Goal: Information Seeking & Learning: Check status

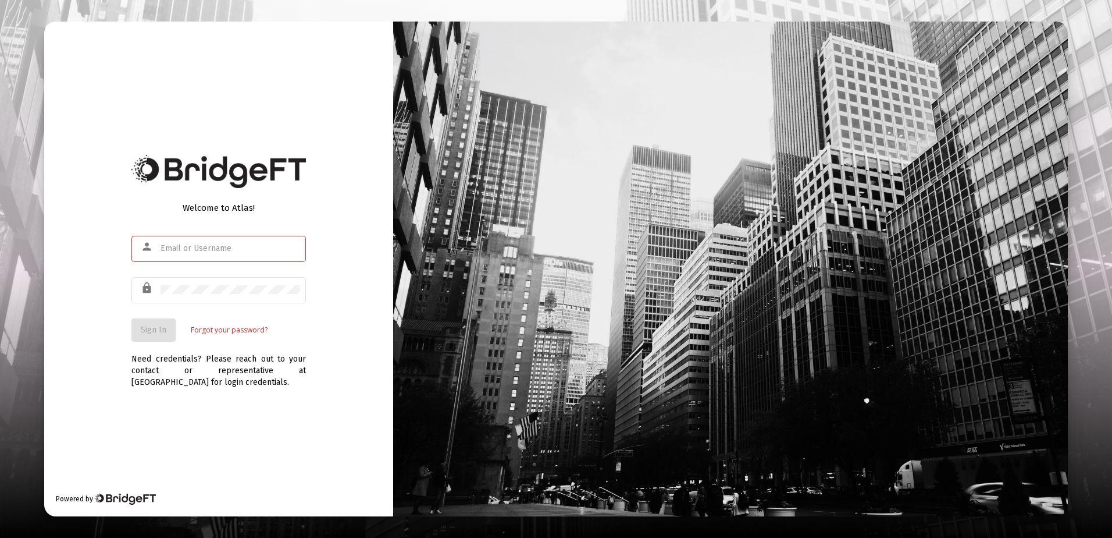
click at [229, 247] on input "text" at bounding box center [231, 248] width 140 height 9
paste input "[PERSON_NAME][EMAIL_ADDRESS][DOMAIN_NAME]"
type input "[PERSON_NAME][EMAIL_ADDRESS][DOMAIN_NAME]"
click at [214, 282] on div at bounding box center [231, 289] width 140 height 29
click at [155, 337] on button "Sign In" at bounding box center [153, 329] width 44 height 23
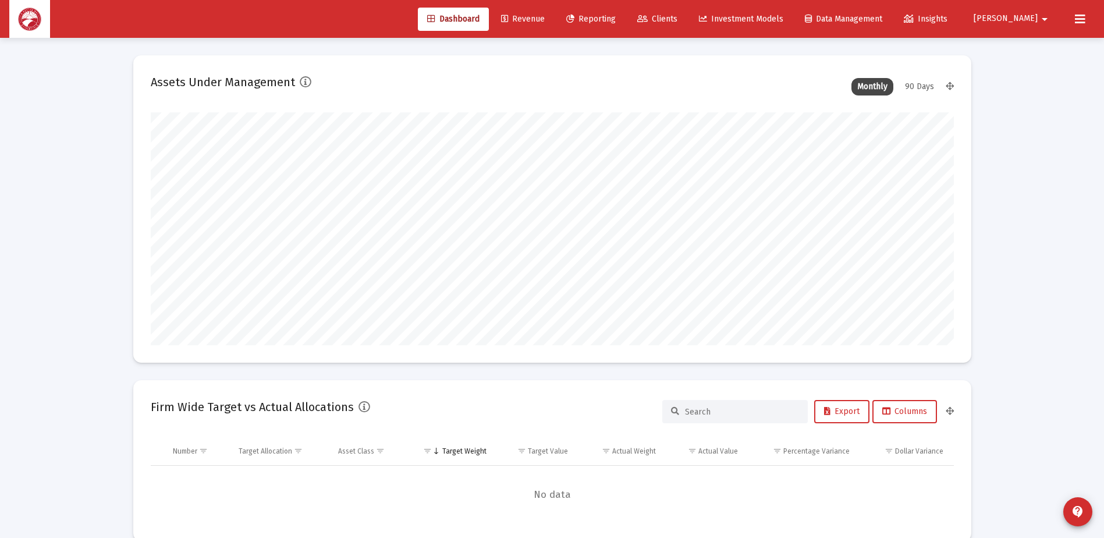
scroll to position [233, 432]
type input "[DATE]"
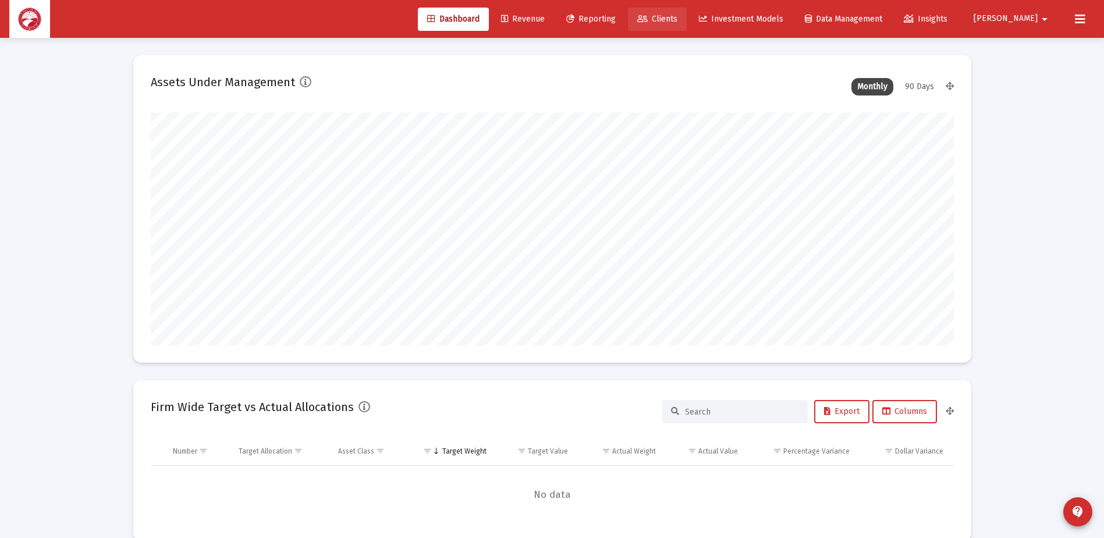
click at [677, 20] on span "Clients" at bounding box center [657, 19] width 40 height 10
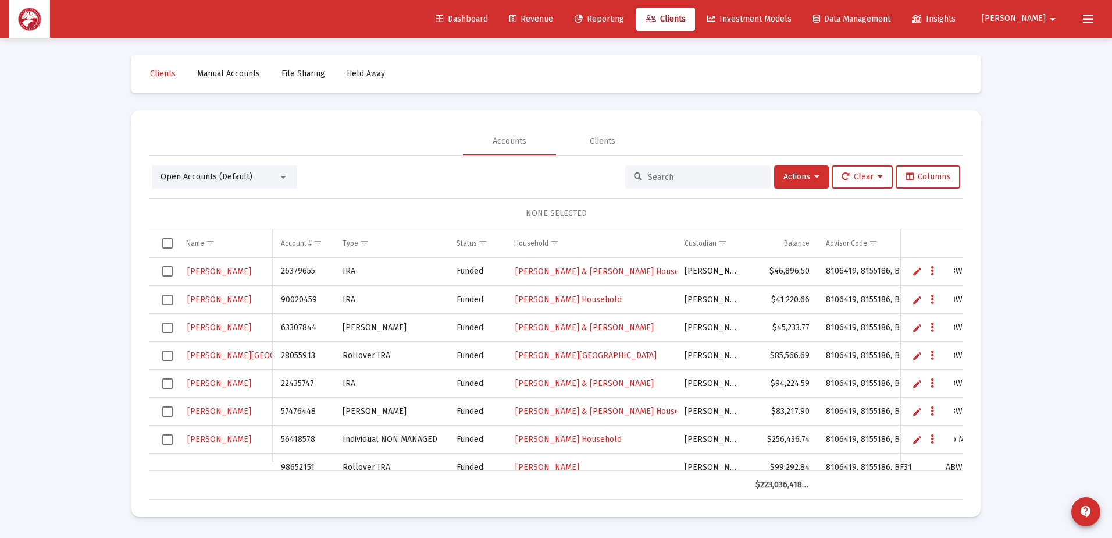
click at [685, 177] on input at bounding box center [705, 177] width 114 height 10
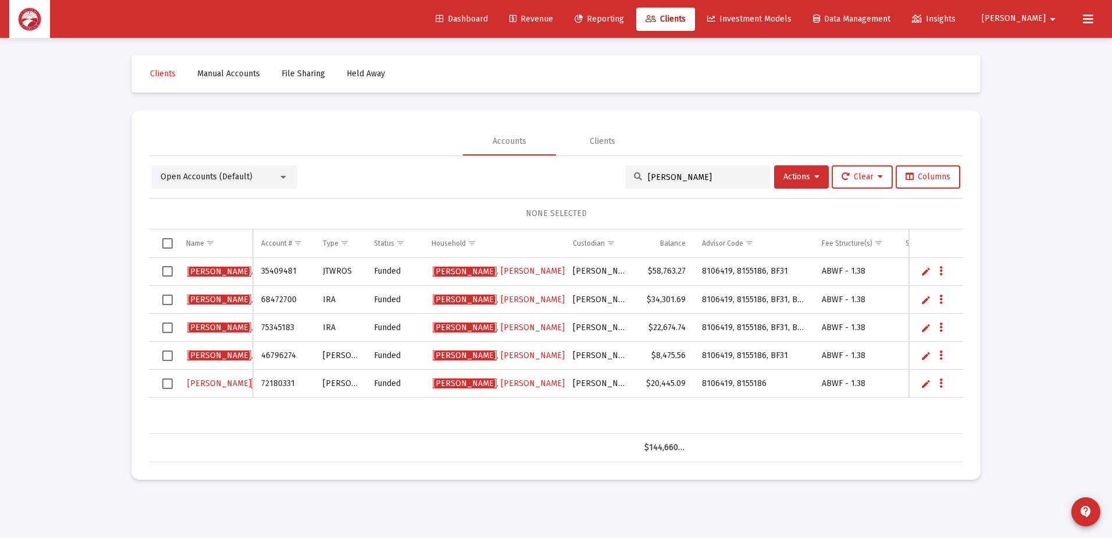
type input "[PERSON_NAME]"
click at [493, 271] on span "[PERSON_NAME] & [PERSON_NAME]" at bounding box center [536, 271] width 207 height 10
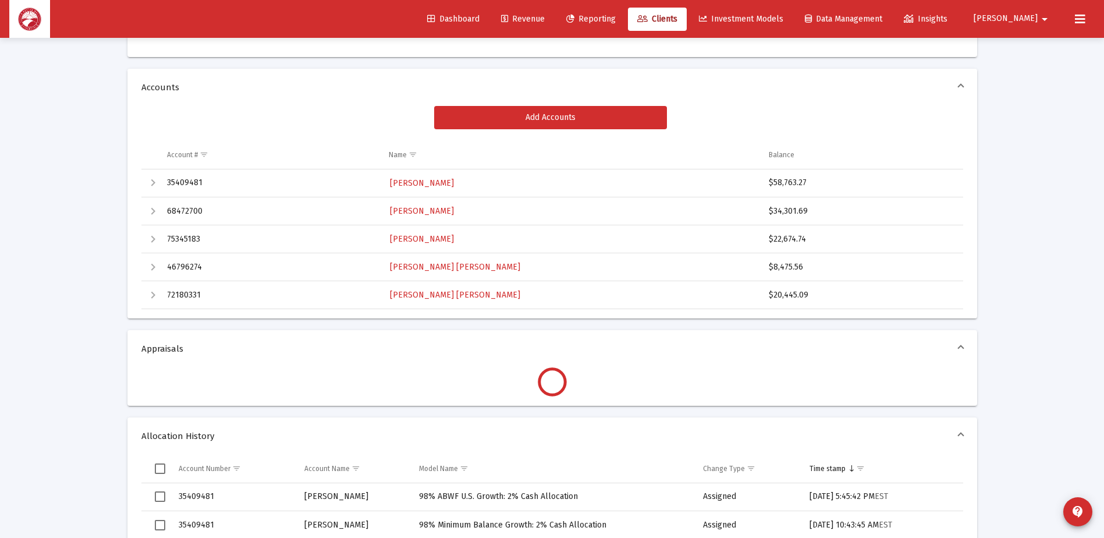
scroll to position [116, 0]
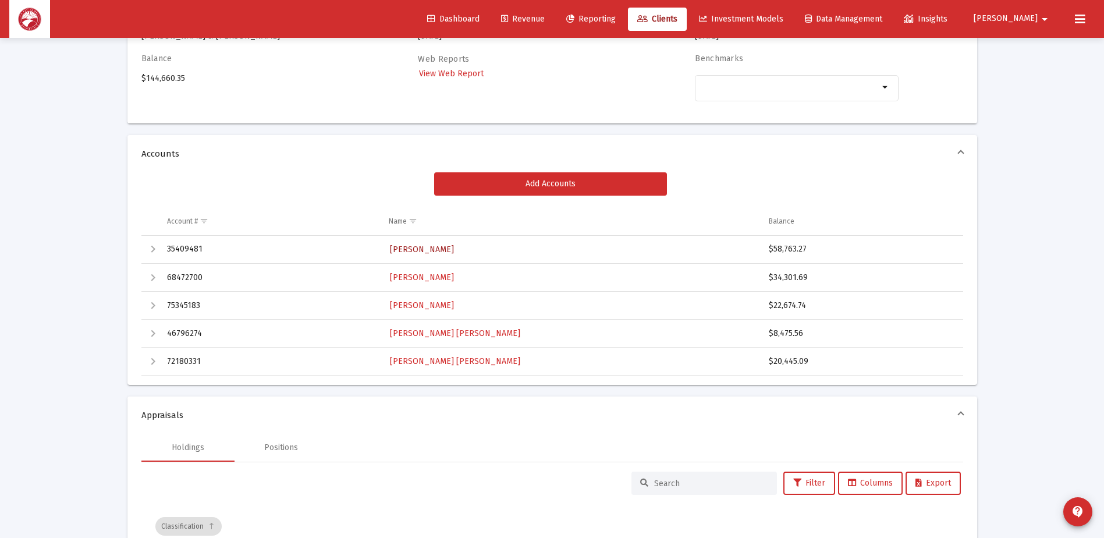
click at [454, 246] on span "[PERSON_NAME]" at bounding box center [422, 249] width 64 height 10
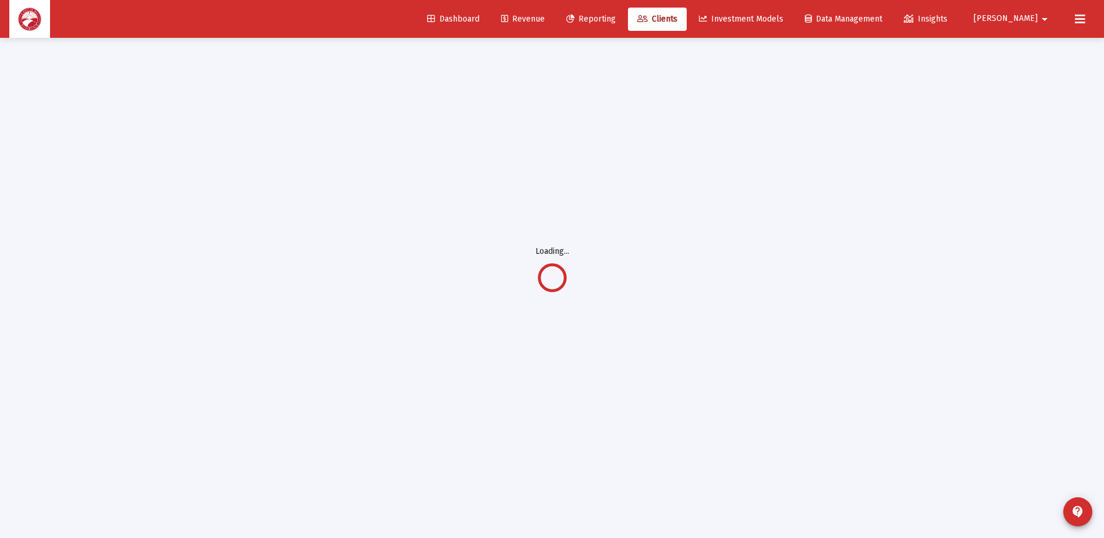
scroll to position [38, 0]
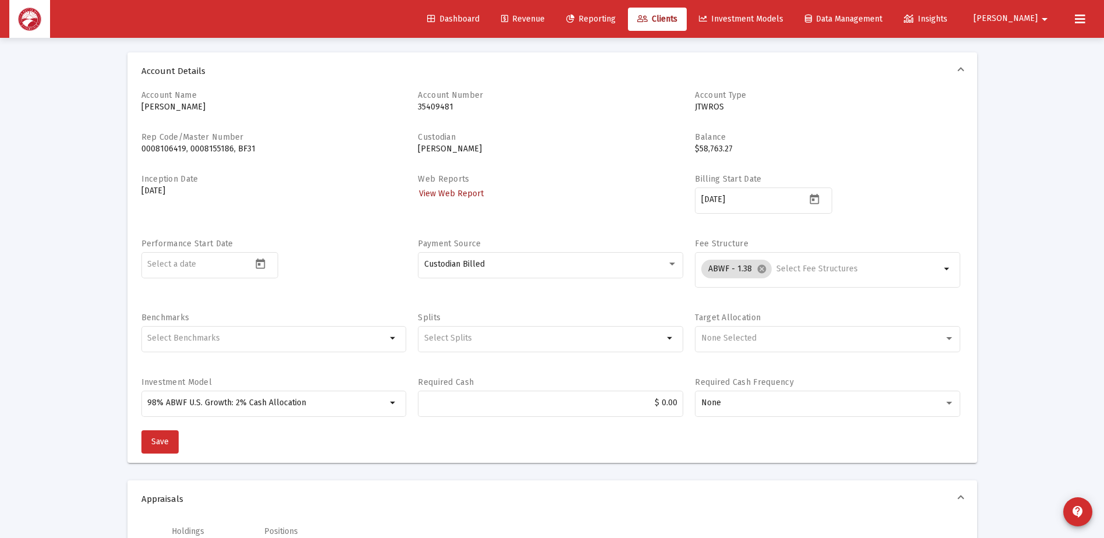
click at [465, 194] on span "View Web Report" at bounding box center [451, 193] width 65 height 10
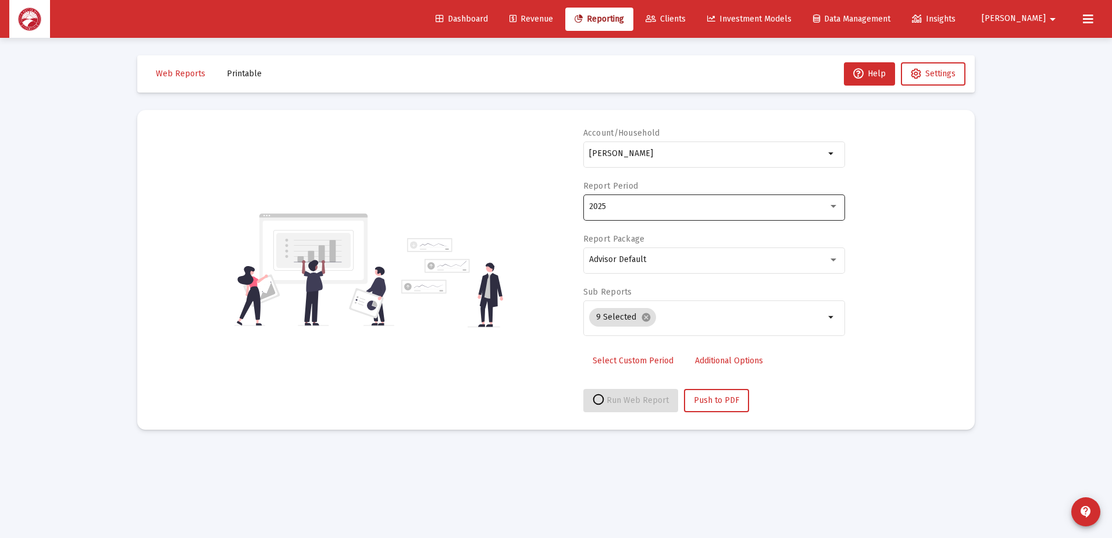
click at [653, 207] on div "2025" at bounding box center [708, 206] width 239 height 9
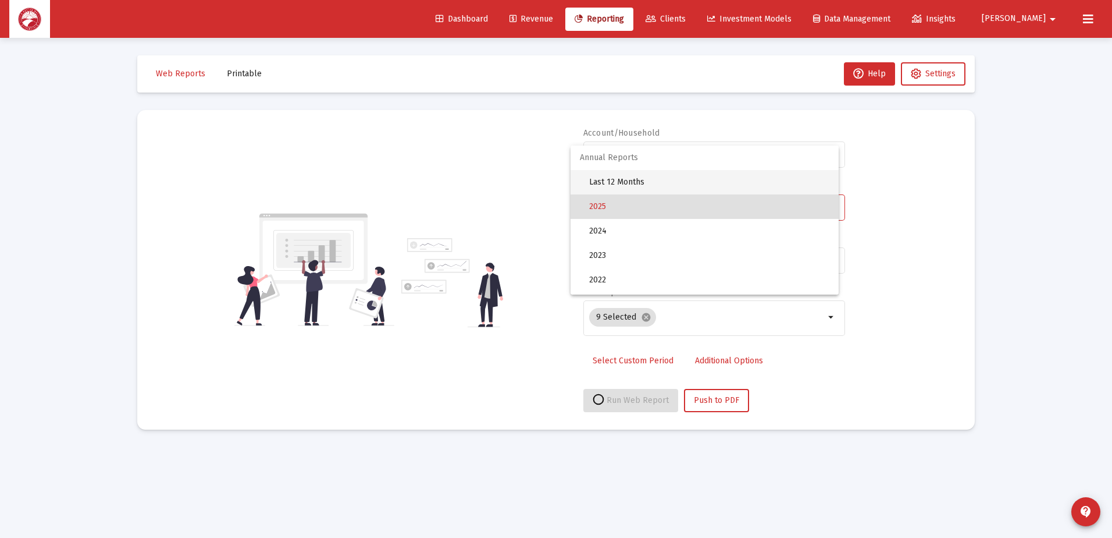
click at [656, 186] on span "Last 12 Months" at bounding box center [709, 182] width 240 height 24
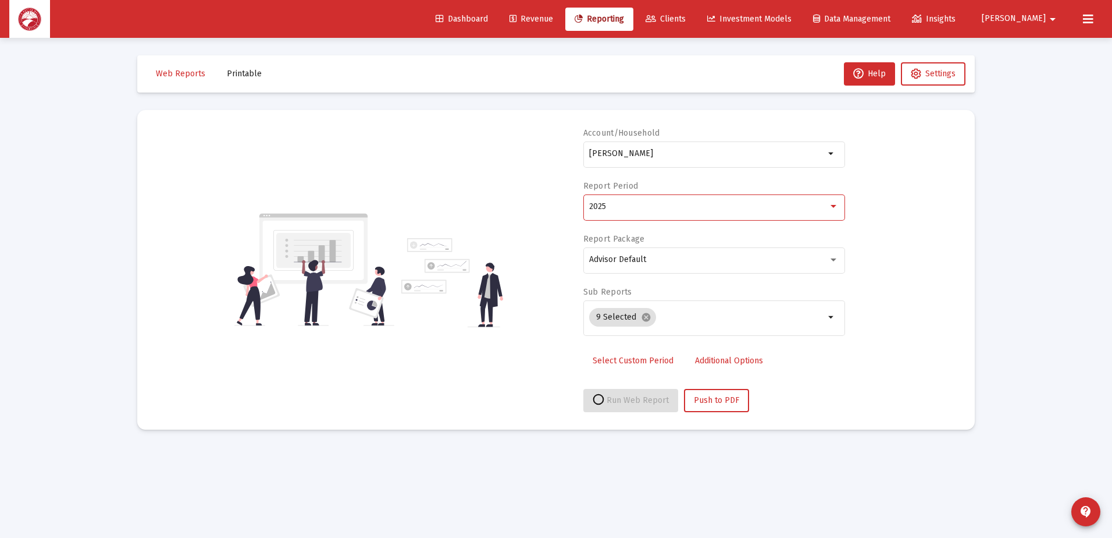
select select "View all"
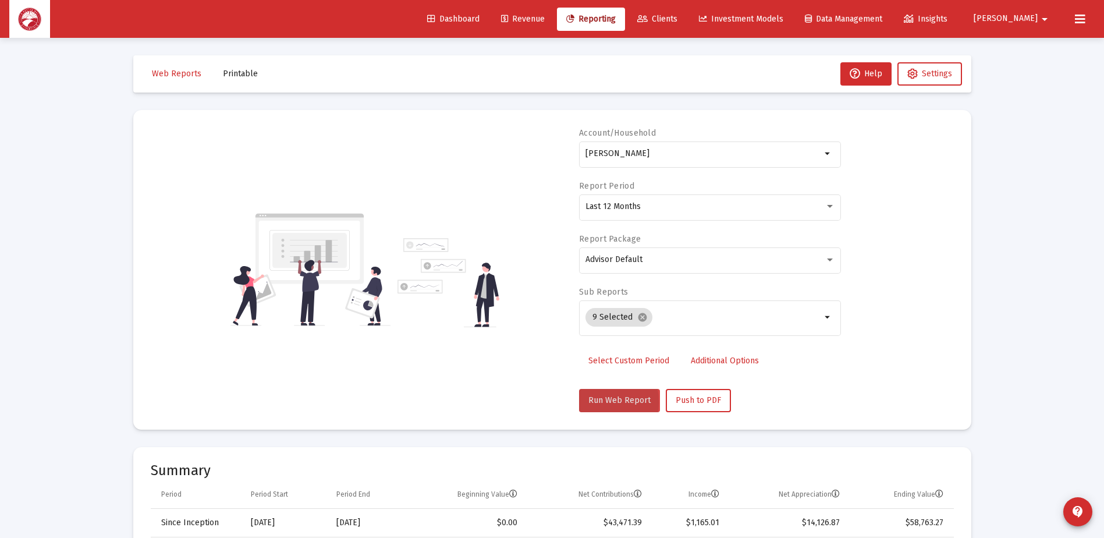
click at [590, 401] on span "Run Web Report" at bounding box center [619, 400] width 62 height 10
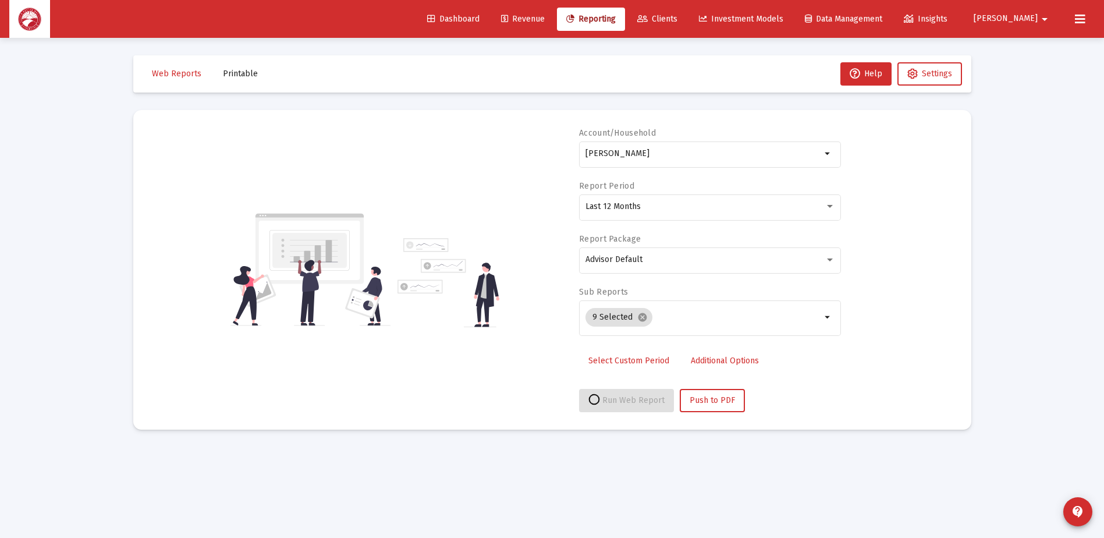
select select "View all"
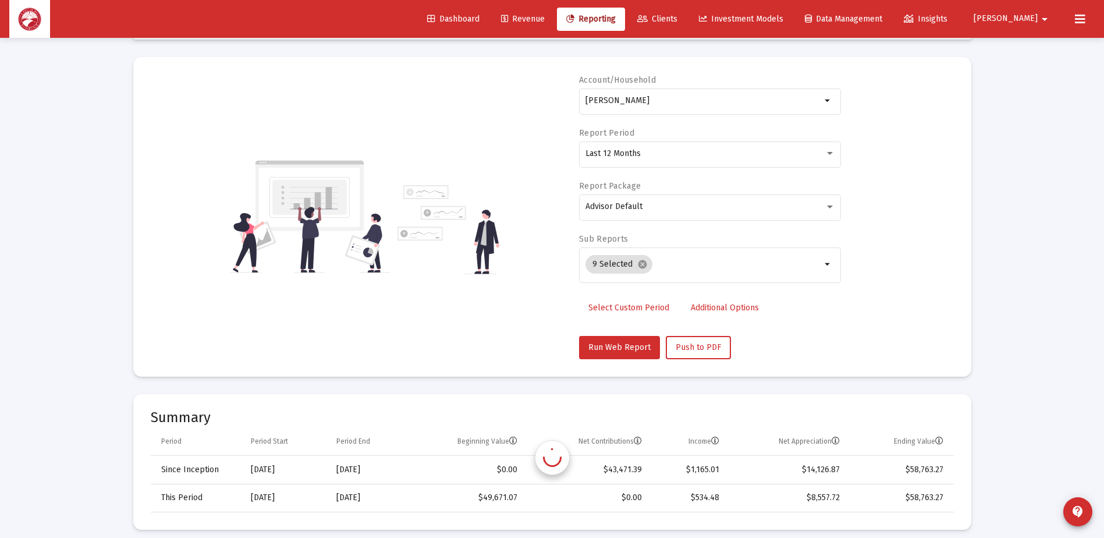
scroll to position [233, 0]
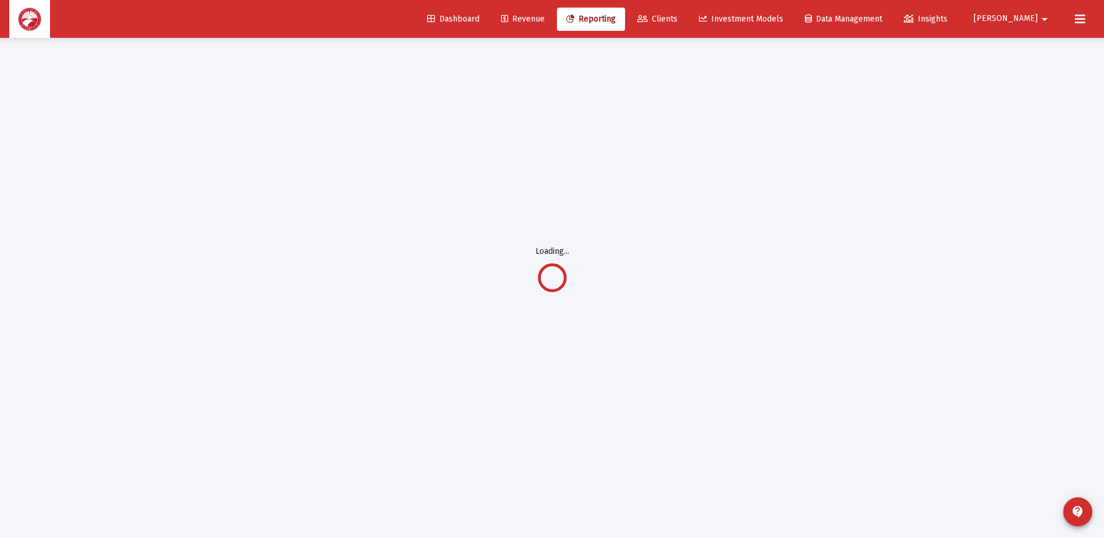
scroll to position [38, 0]
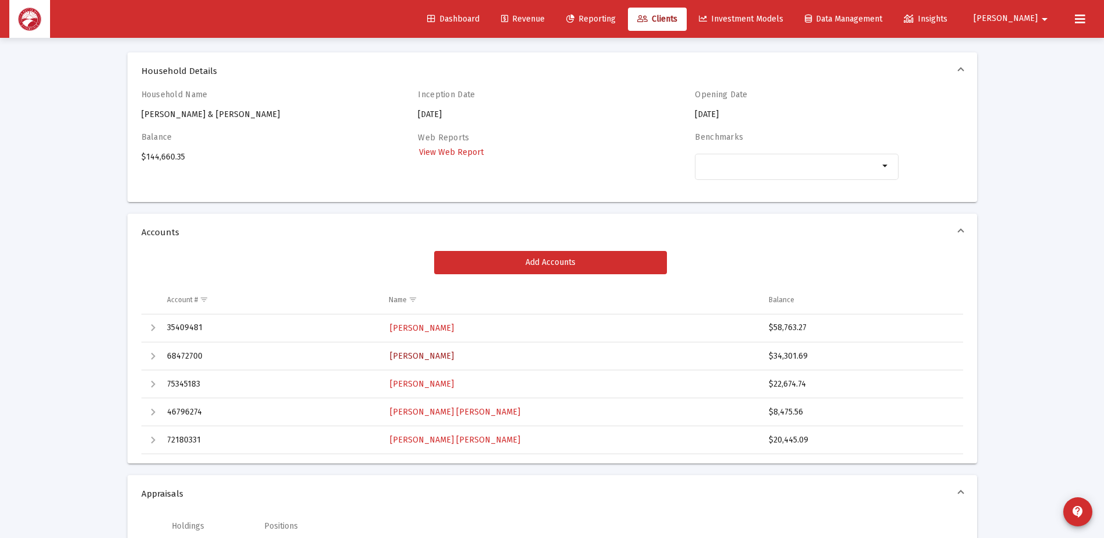
click at [449, 357] on span "[PERSON_NAME]" at bounding box center [422, 356] width 64 height 10
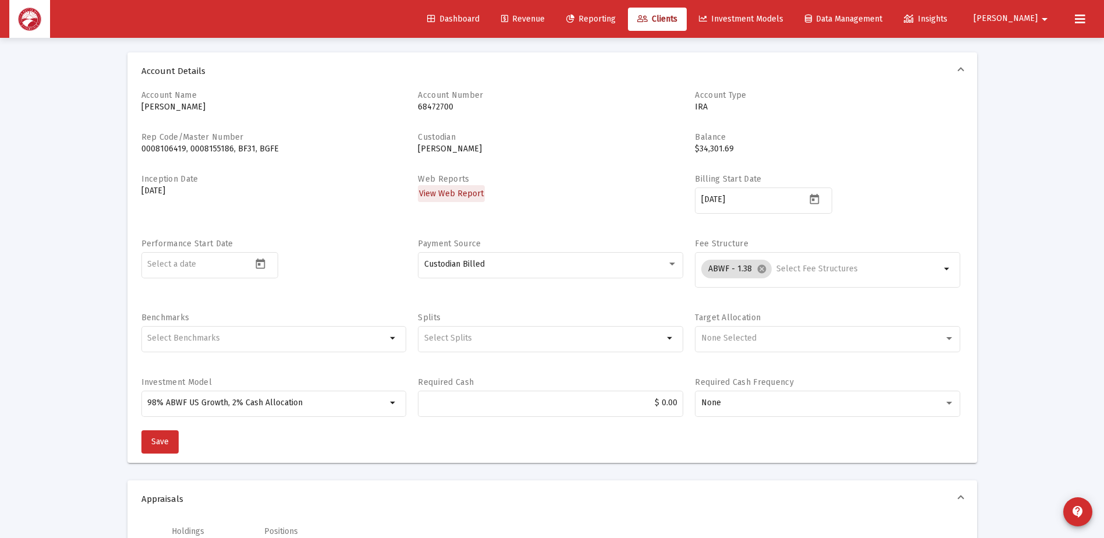
click at [466, 186] on link "View Web Report" at bounding box center [451, 193] width 67 height 17
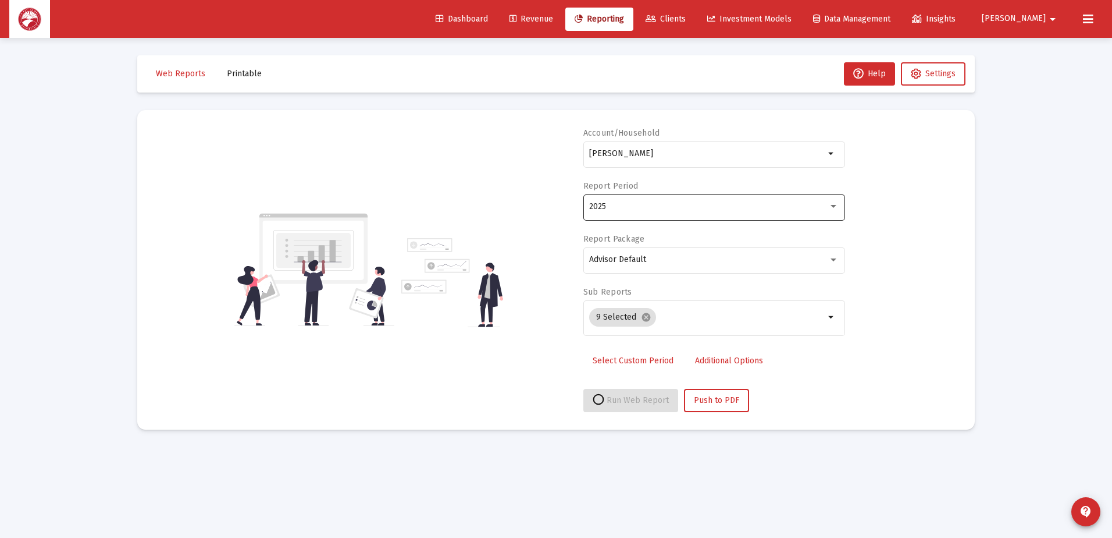
click at [618, 208] on div "2025" at bounding box center [708, 206] width 239 height 9
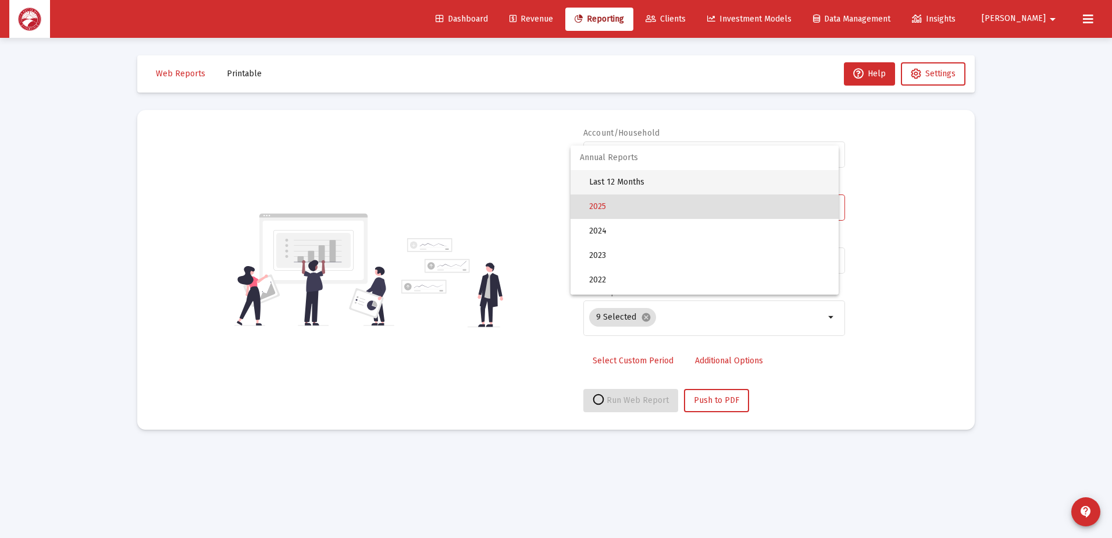
click at [630, 173] on span "Last 12 Months" at bounding box center [709, 182] width 240 height 24
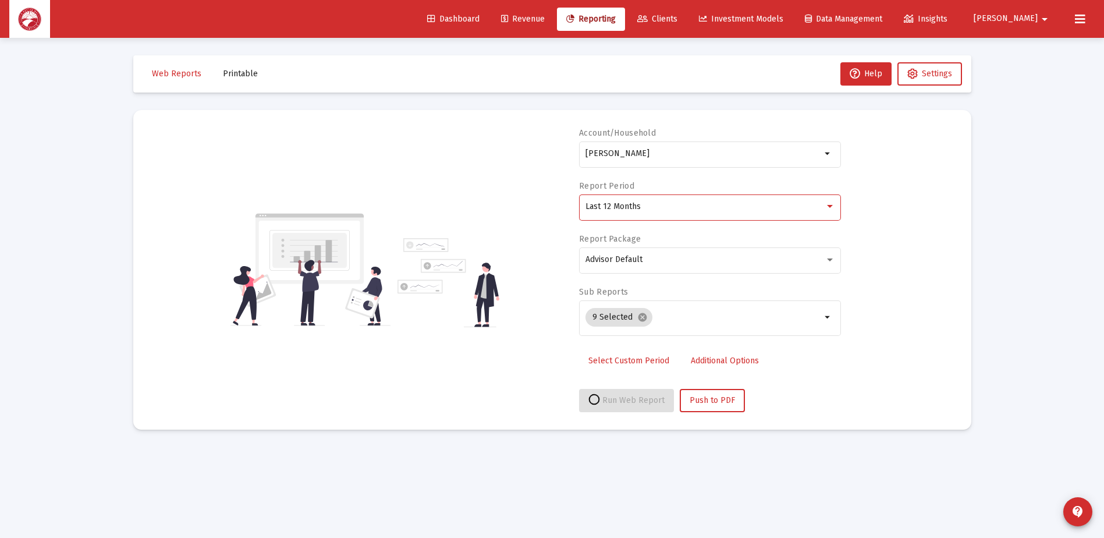
select select "View all"
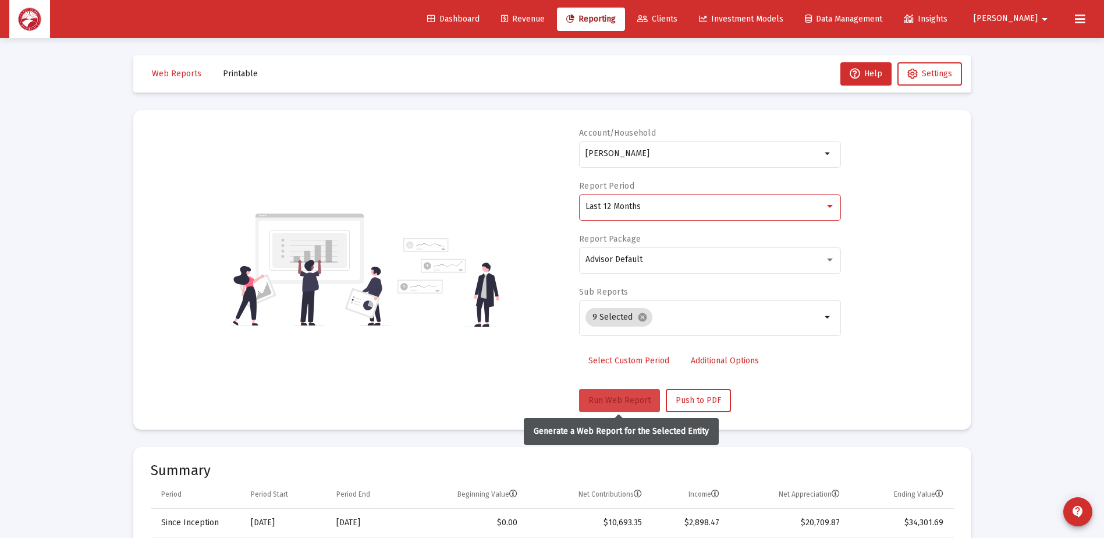
click at [617, 401] on span "Run Web Report" at bounding box center [619, 400] width 62 height 10
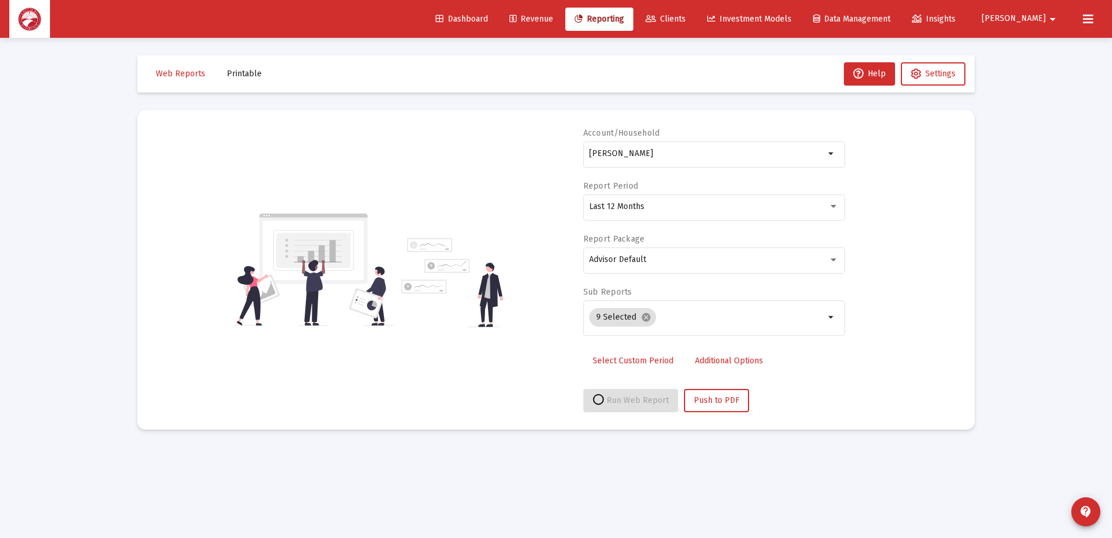
select select "View all"
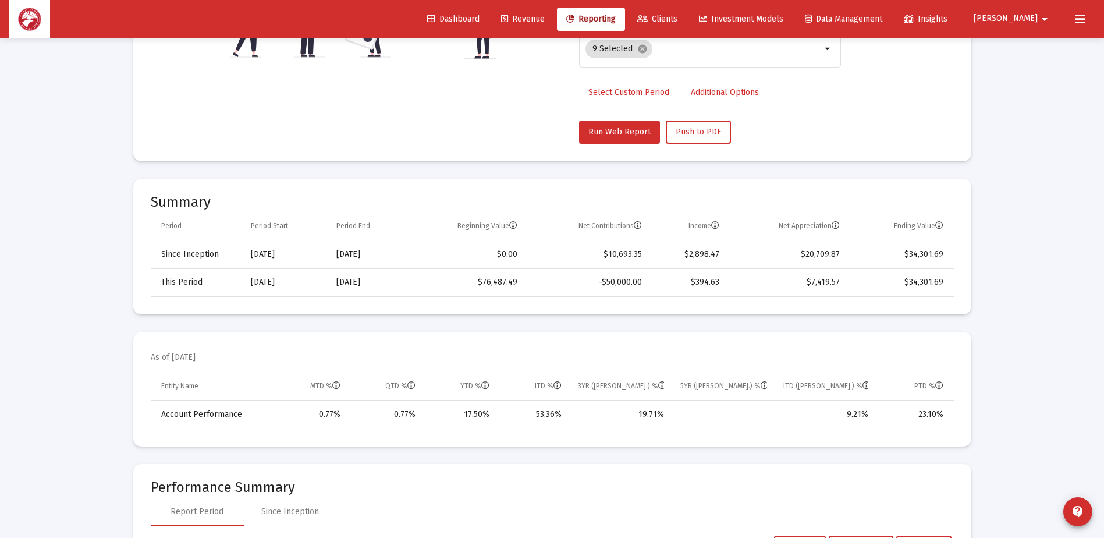
scroll to position [291, 0]
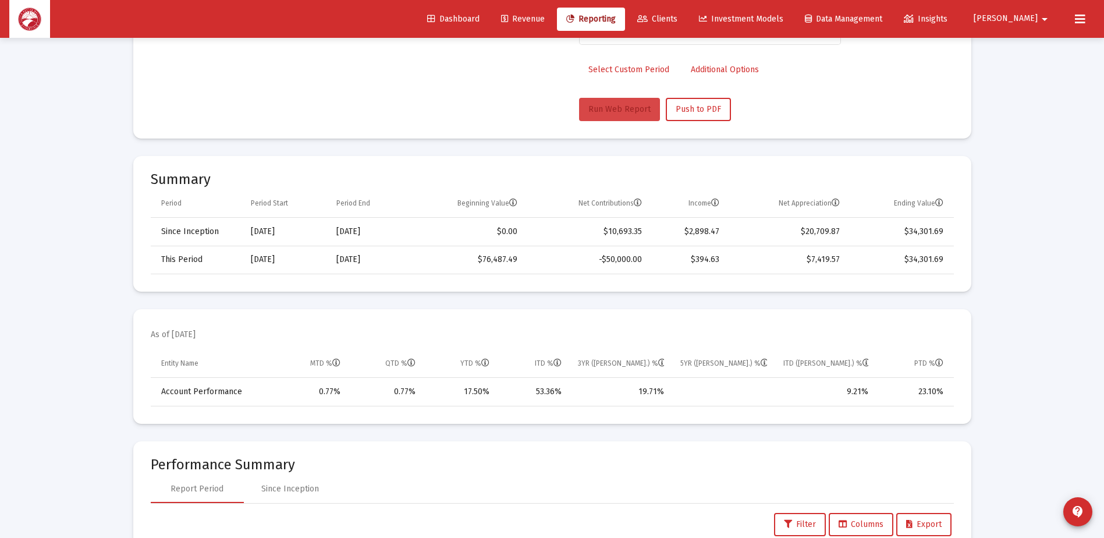
click at [618, 110] on span "Run Web Report" at bounding box center [619, 109] width 62 height 10
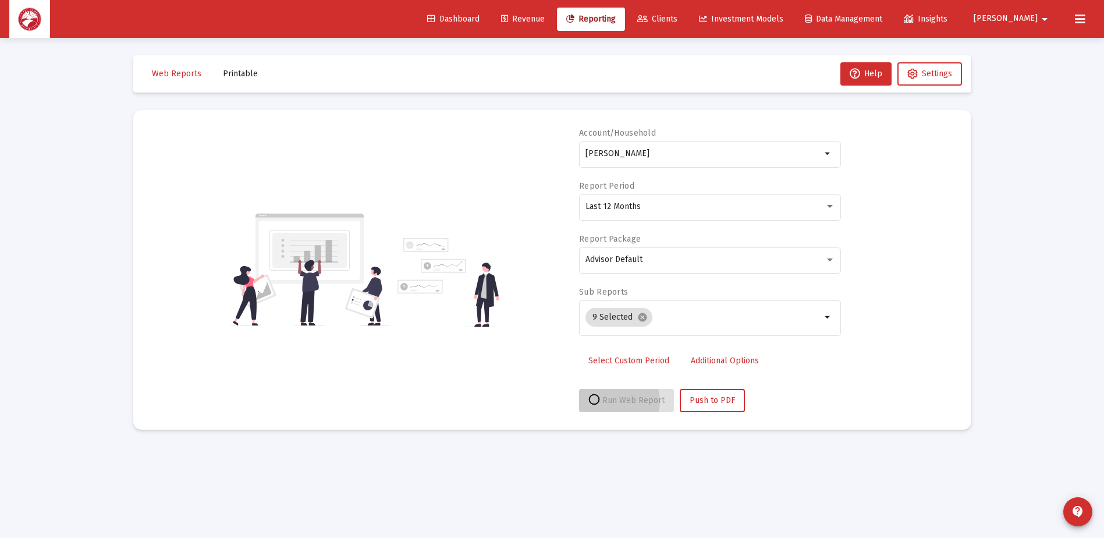
scroll to position [0, 0]
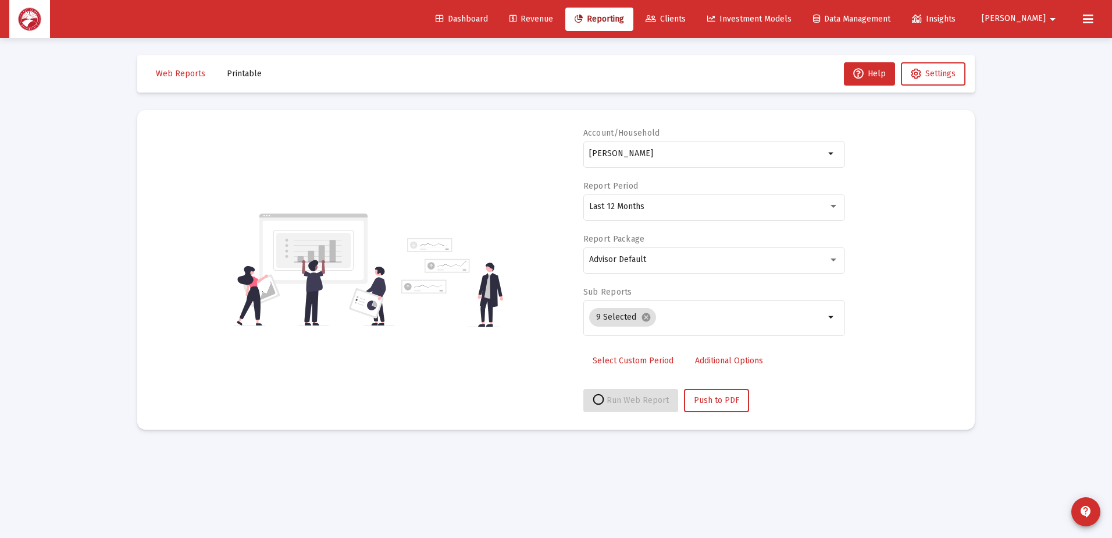
select select "View all"
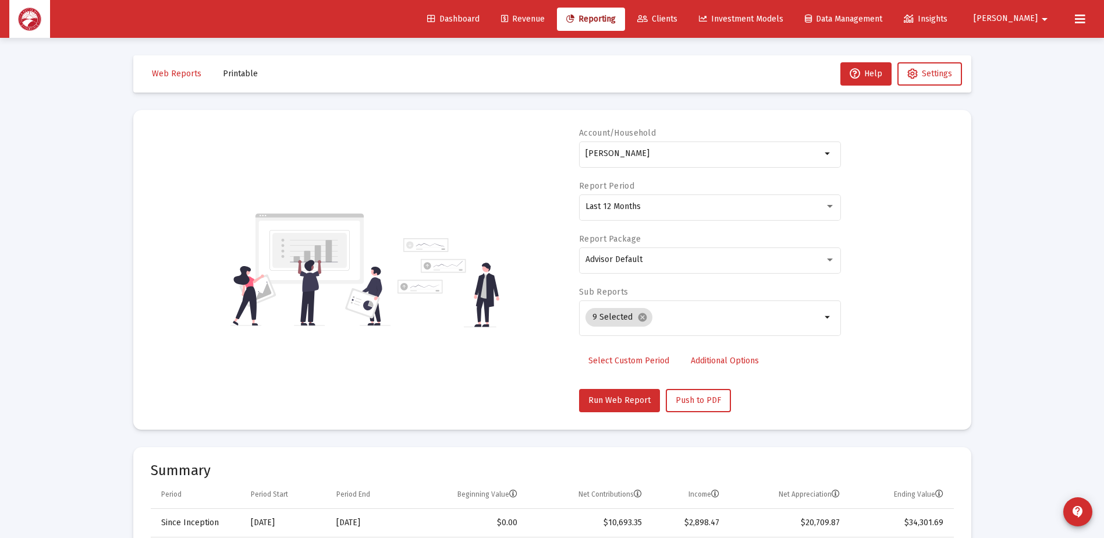
scroll to position [38, 0]
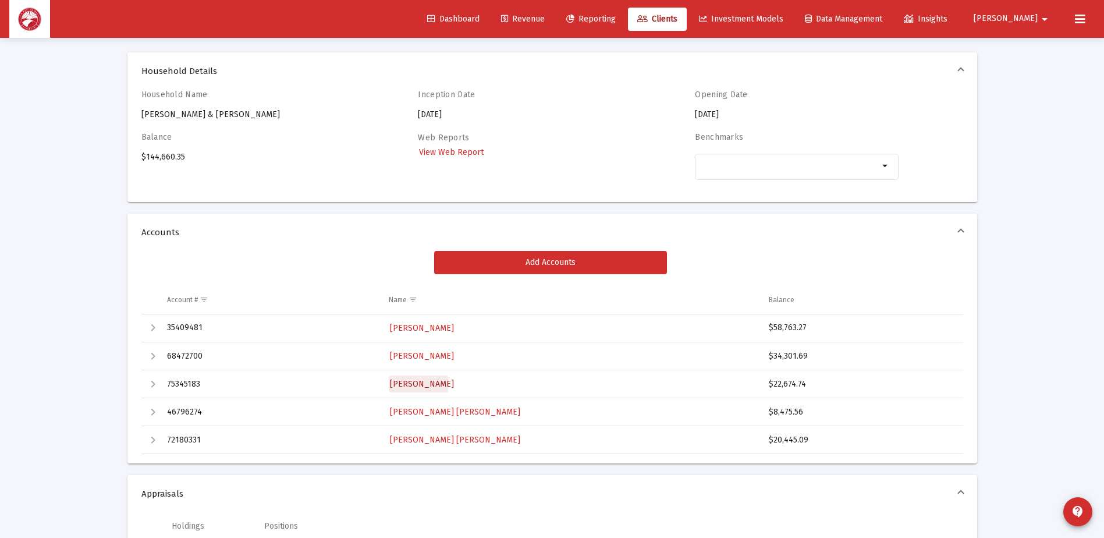
click at [417, 384] on span "[PERSON_NAME]" at bounding box center [422, 384] width 64 height 10
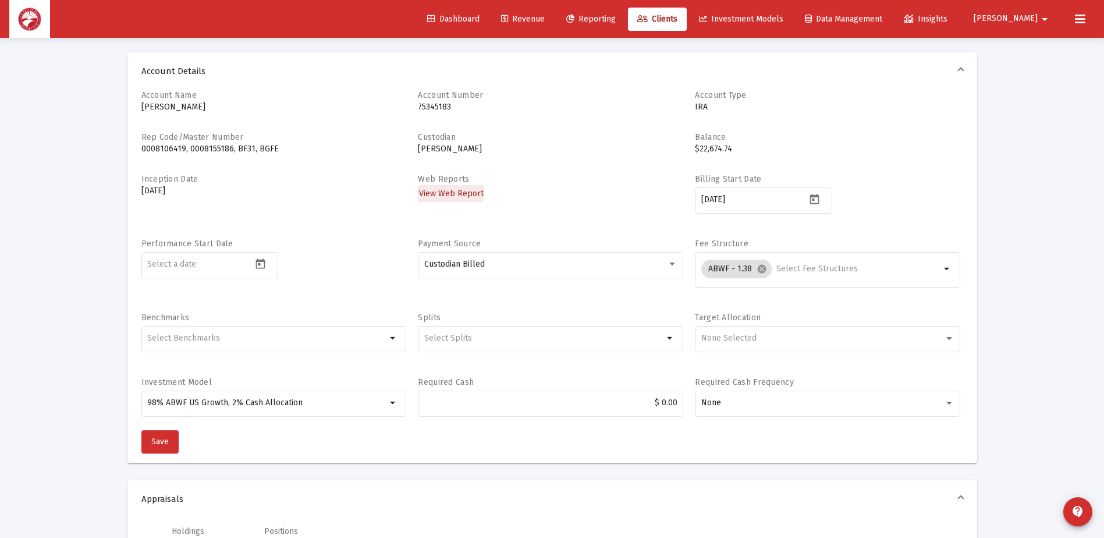
click at [447, 191] on span "View Web Report" at bounding box center [451, 193] width 65 height 10
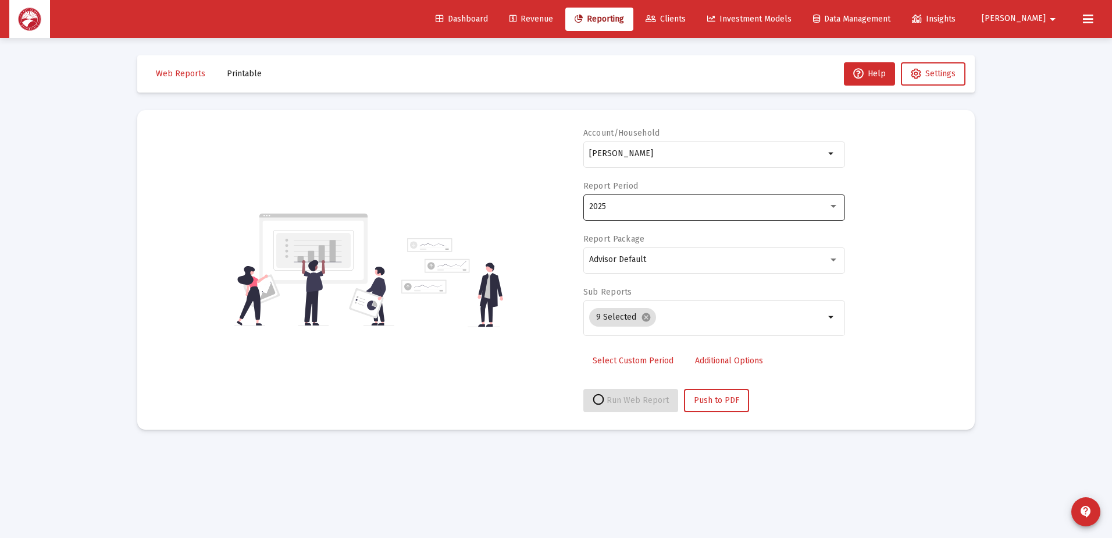
click at [628, 204] on div "2025" at bounding box center [708, 206] width 239 height 9
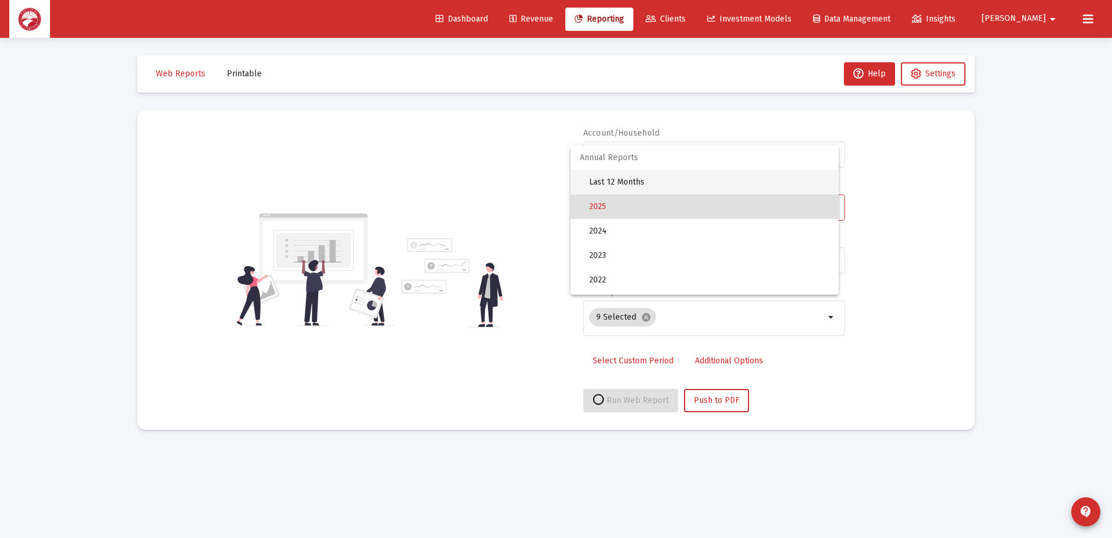
click at [638, 170] on span "Last 12 Months" at bounding box center [709, 182] width 240 height 24
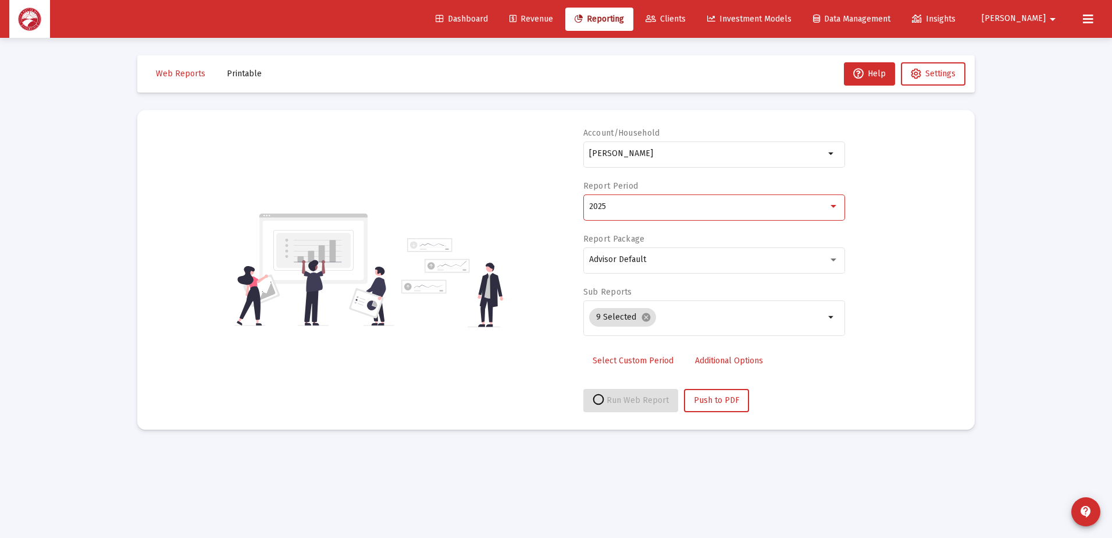
select select "View all"
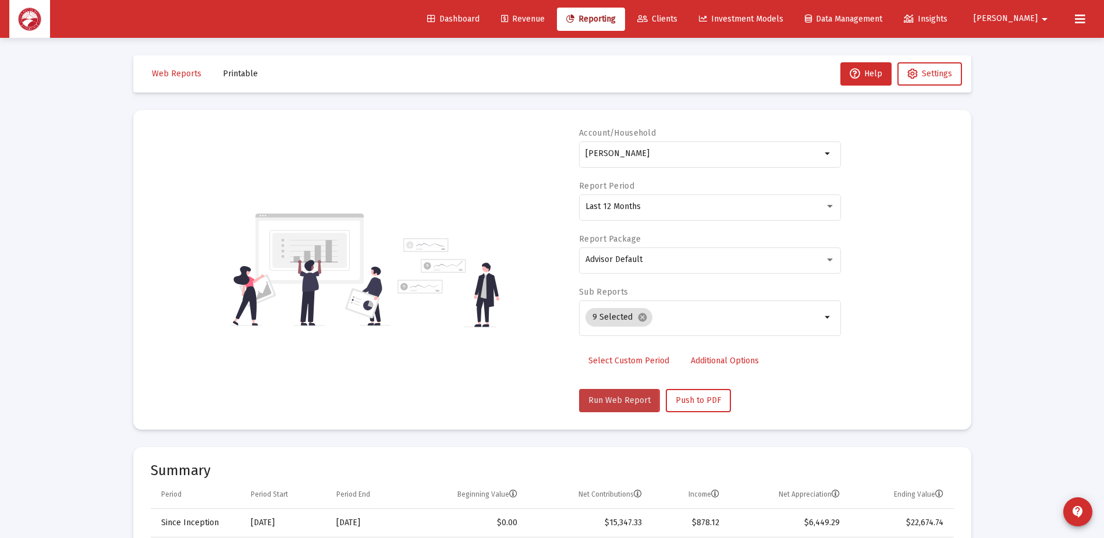
click at [599, 400] on span "Run Web Report" at bounding box center [619, 400] width 62 height 10
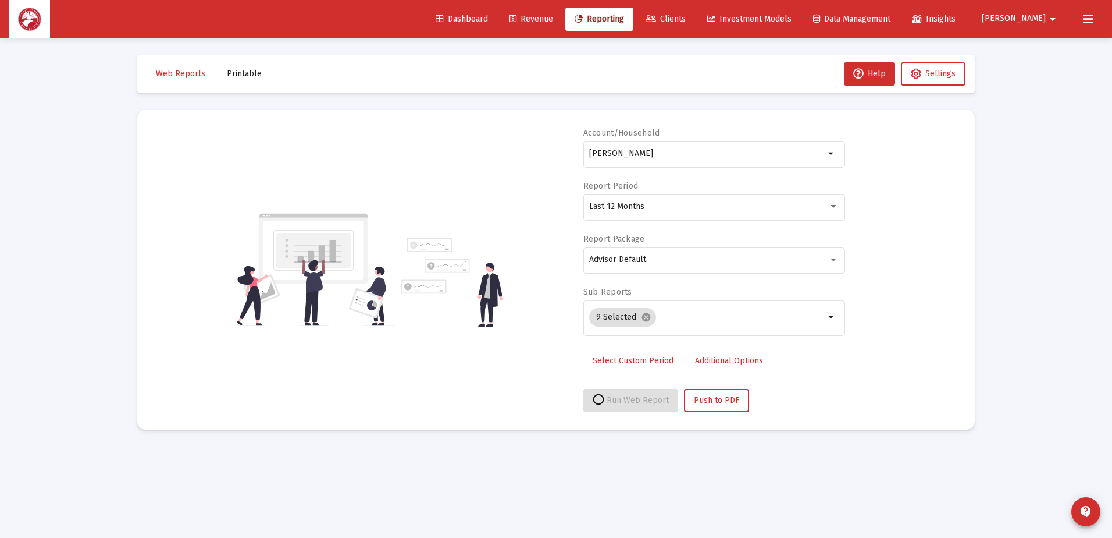
select select "View all"
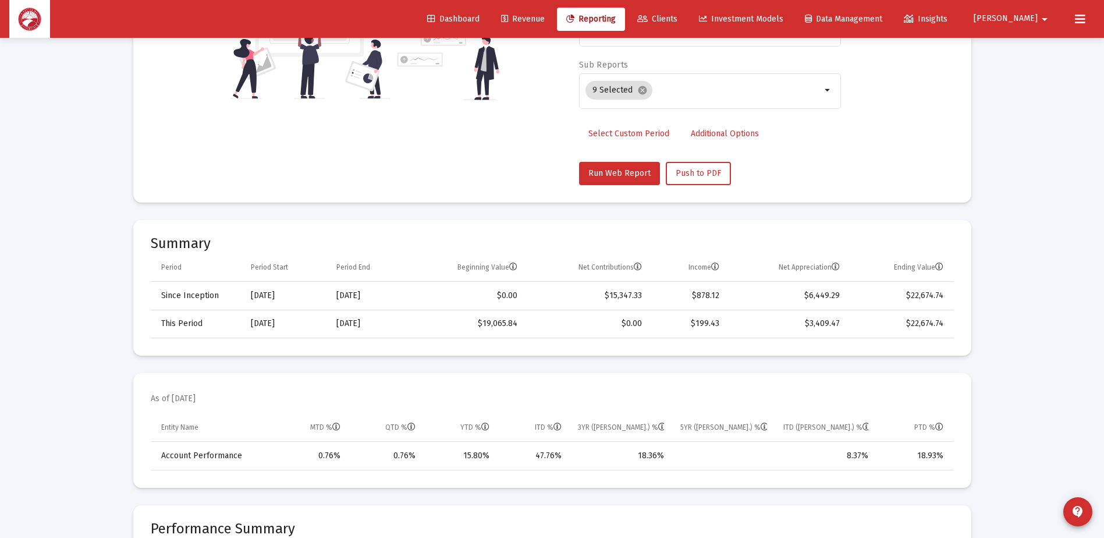
scroll to position [233, 0]
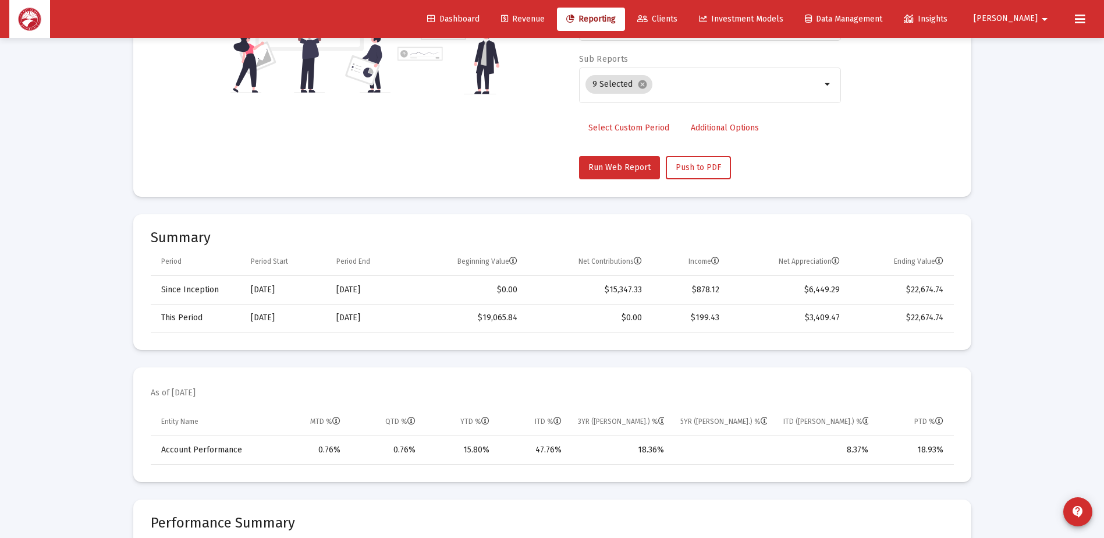
scroll to position [38, 0]
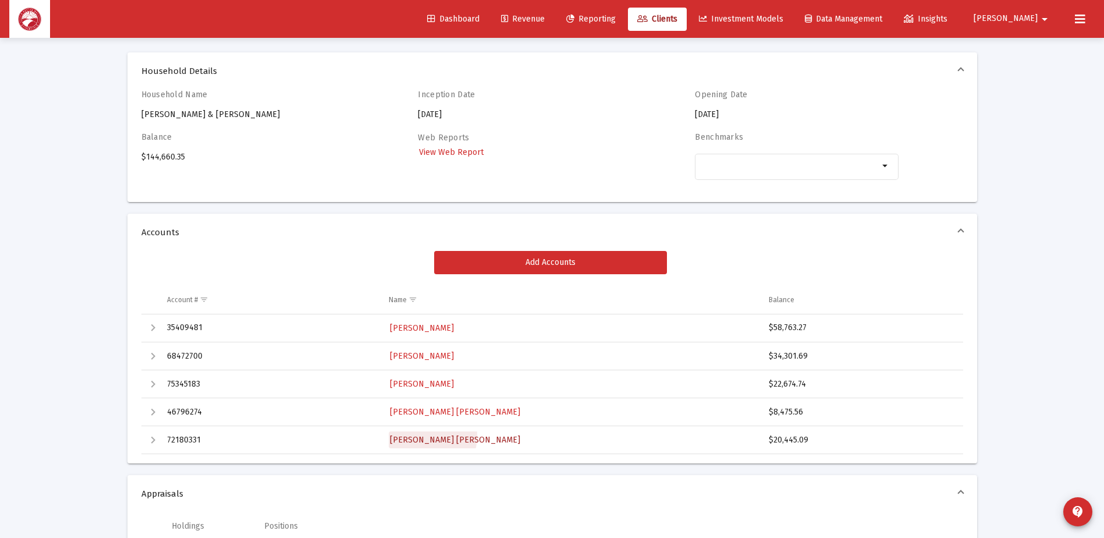
click at [420, 435] on span "[PERSON_NAME] [PERSON_NAME]" at bounding box center [455, 440] width 130 height 10
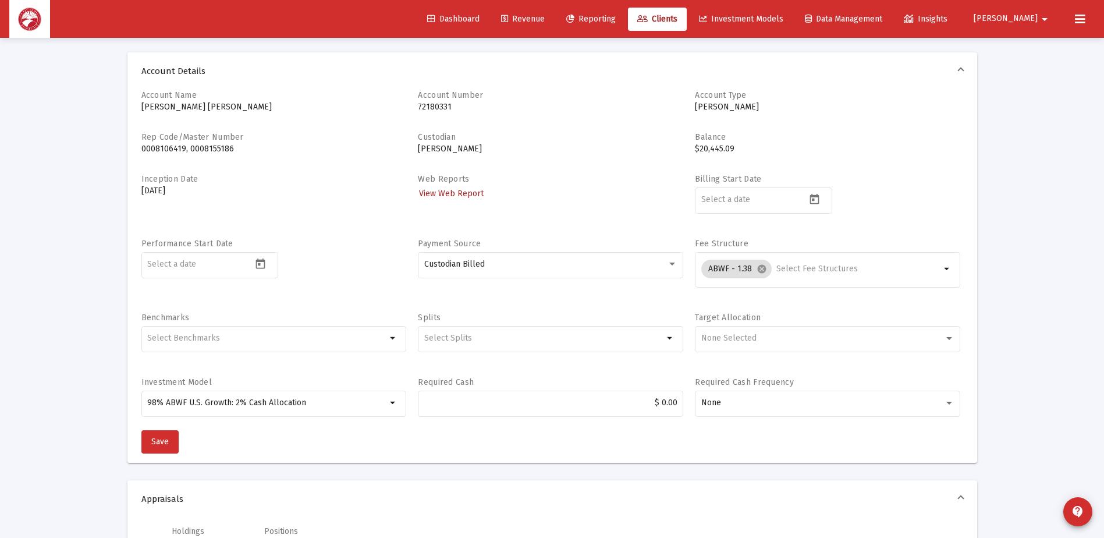
click at [466, 195] on span "View Web Report" at bounding box center [451, 193] width 65 height 10
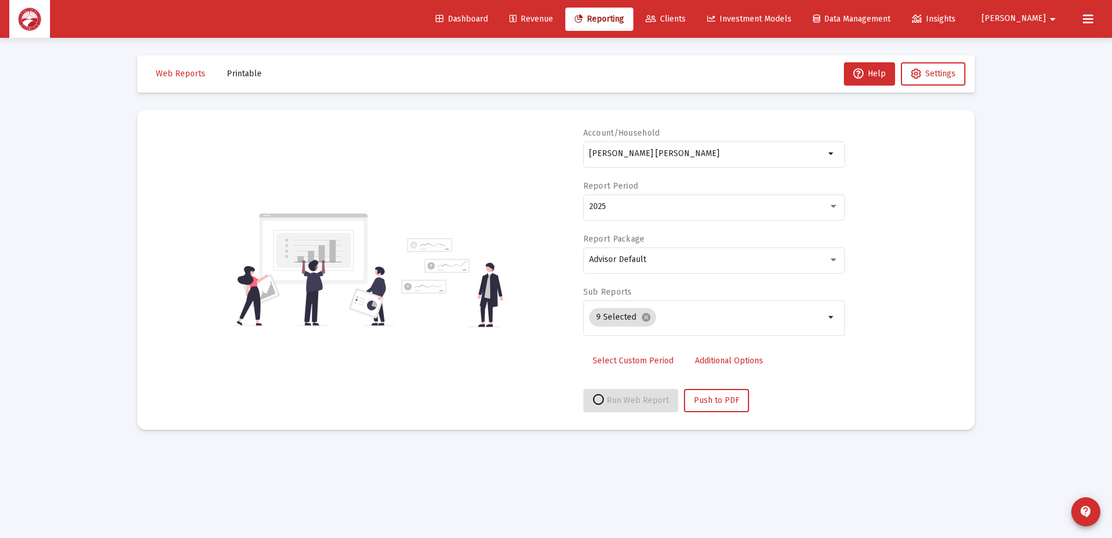
select select "View all"
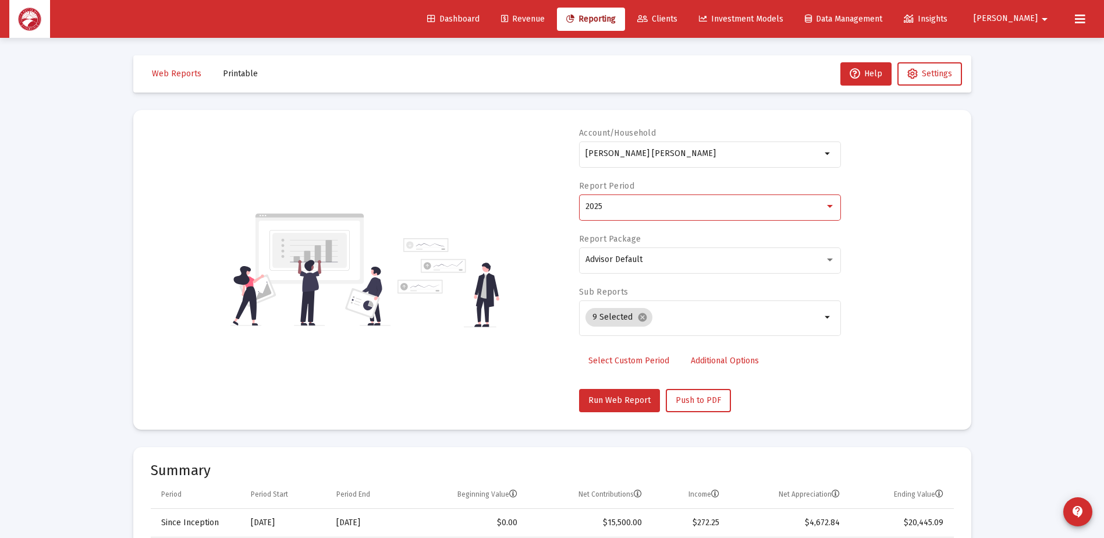
click at [634, 204] on div "2025" at bounding box center [704, 206] width 239 height 9
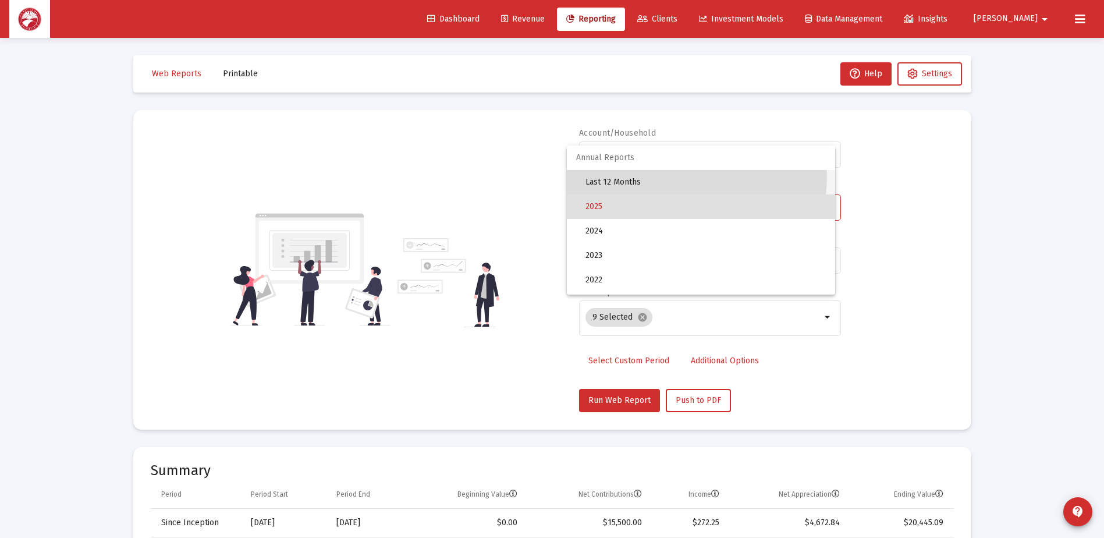
click at [637, 175] on span "Last 12 Months" at bounding box center [705, 182] width 240 height 24
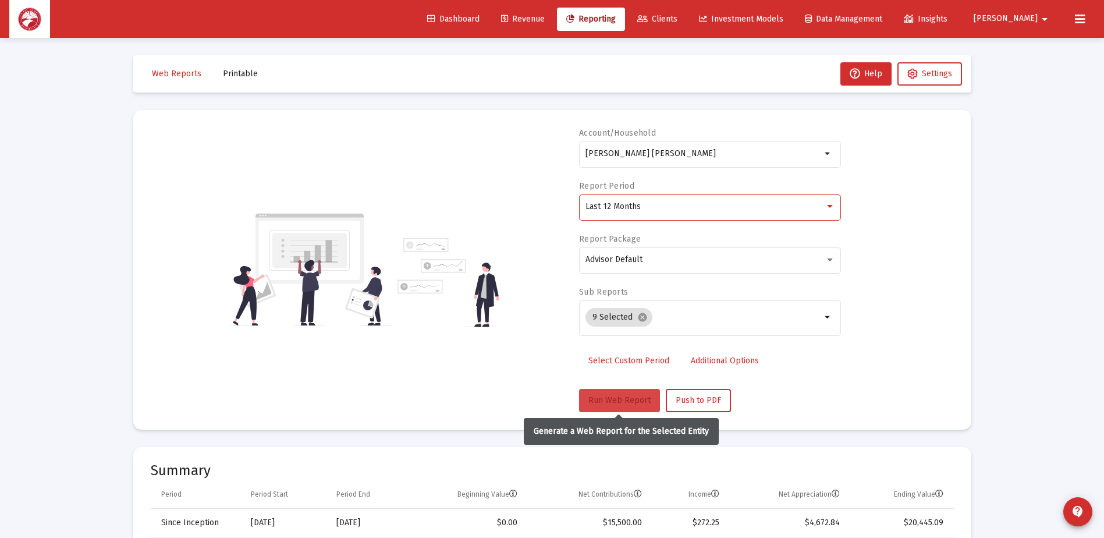
click at [618, 397] on span "Run Web Report" at bounding box center [619, 400] width 62 height 10
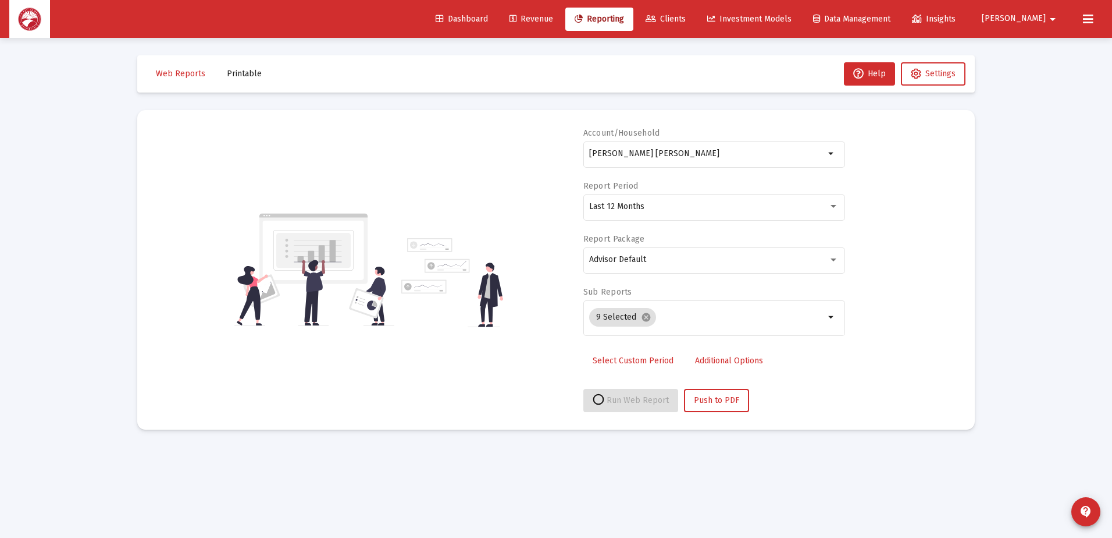
select select "View all"
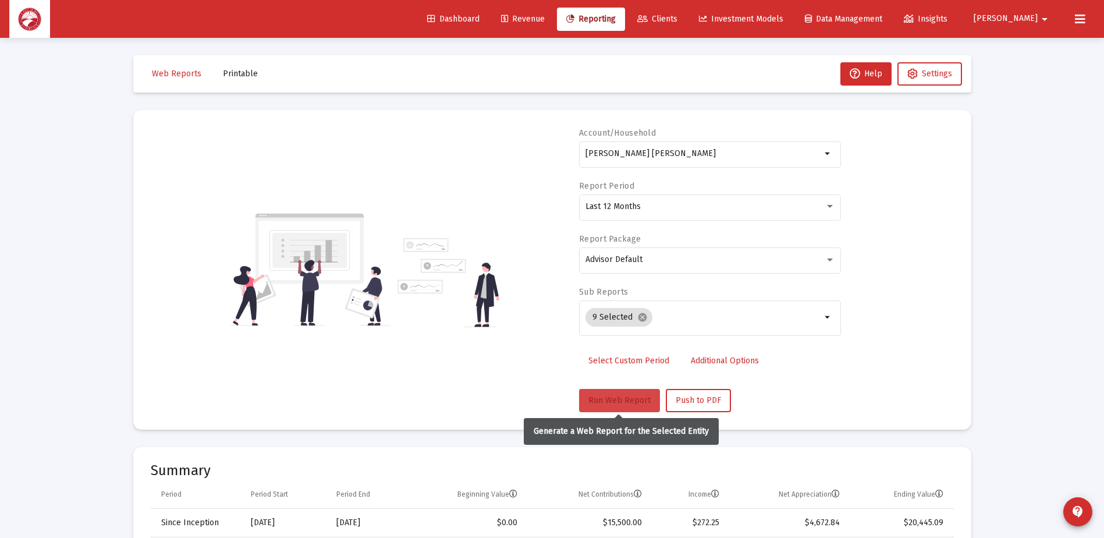
click at [632, 408] on button "Run Web Report" at bounding box center [619, 400] width 81 height 23
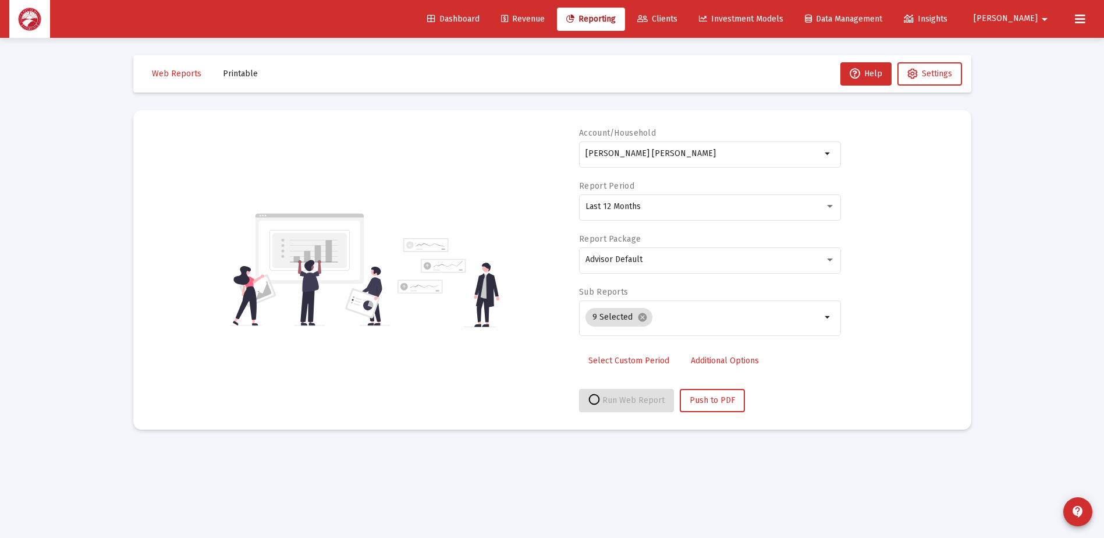
select select "View all"
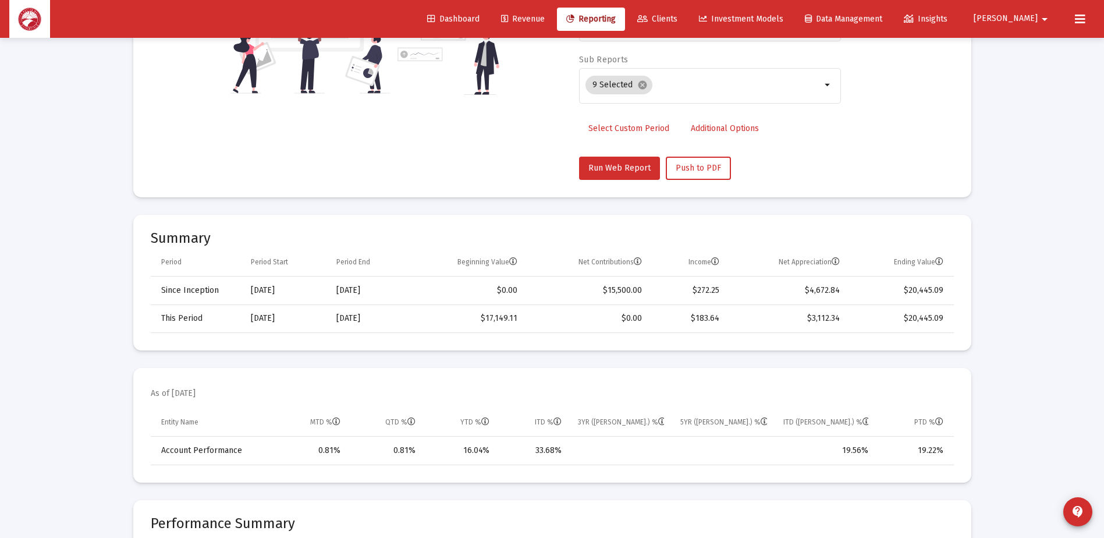
scroll to position [233, 0]
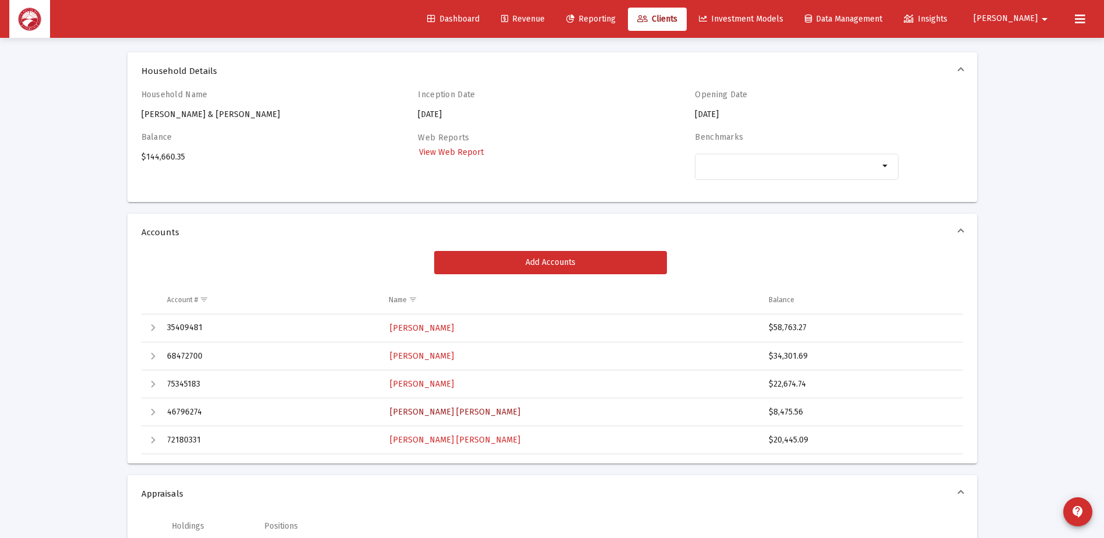
click at [430, 407] on span "[PERSON_NAME] [PERSON_NAME]" at bounding box center [455, 412] width 130 height 10
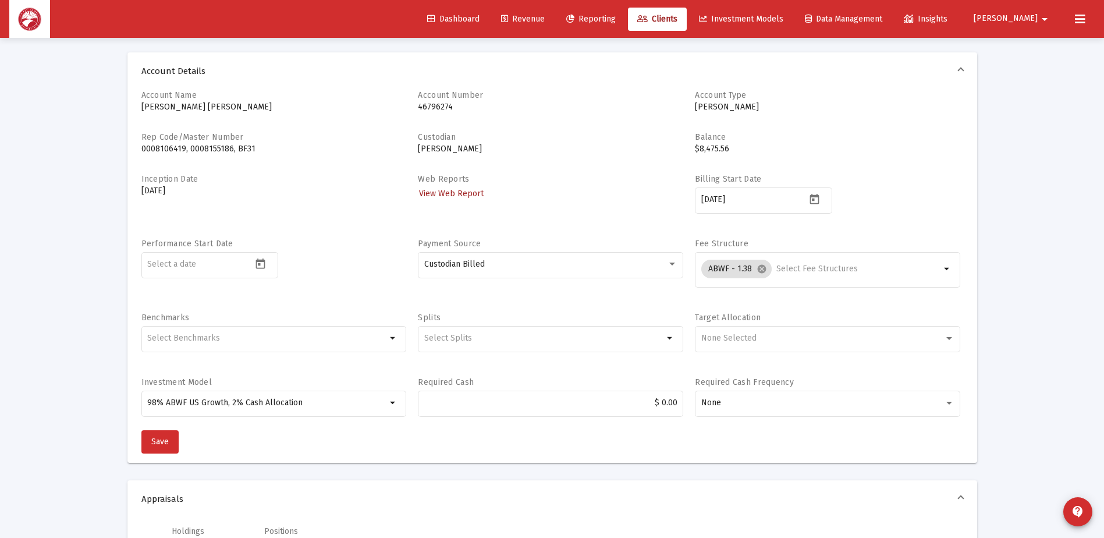
click at [446, 194] on span "View Web Report" at bounding box center [451, 193] width 65 height 10
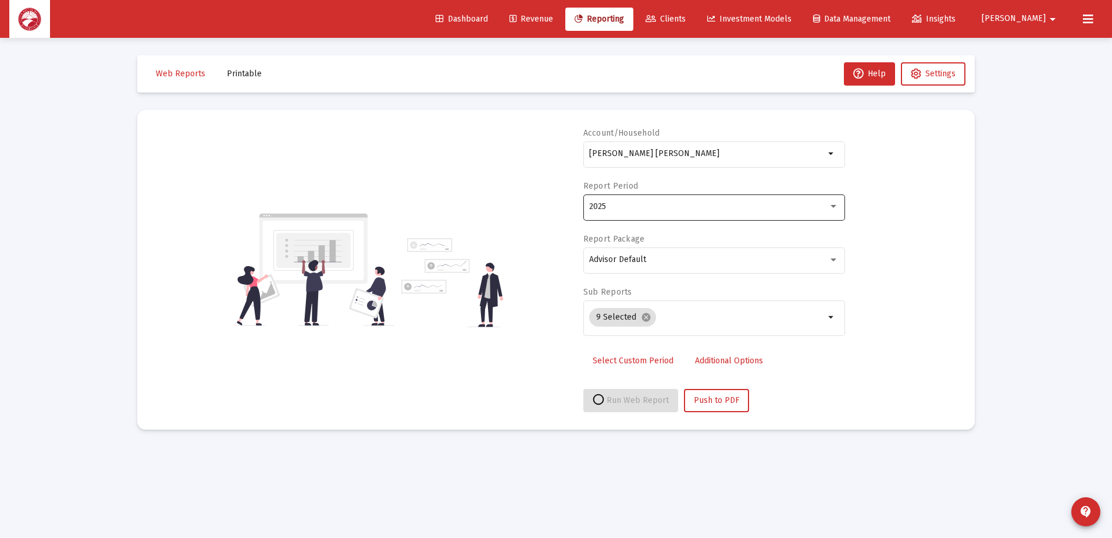
click at [652, 201] on div "2025" at bounding box center [714, 206] width 250 height 29
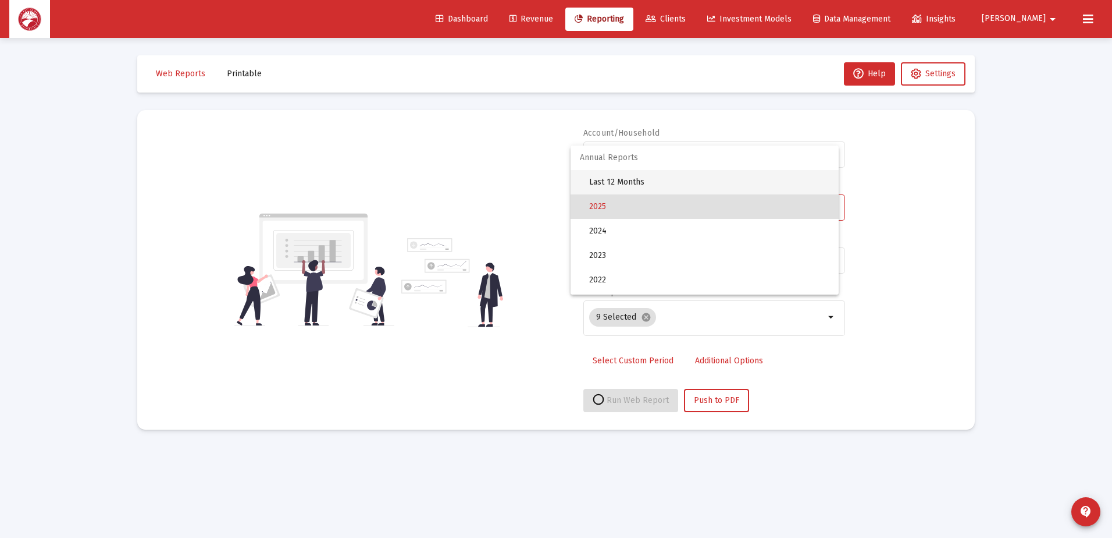
click at [640, 184] on span "Last 12 Months" at bounding box center [709, 182] width 240 height 24
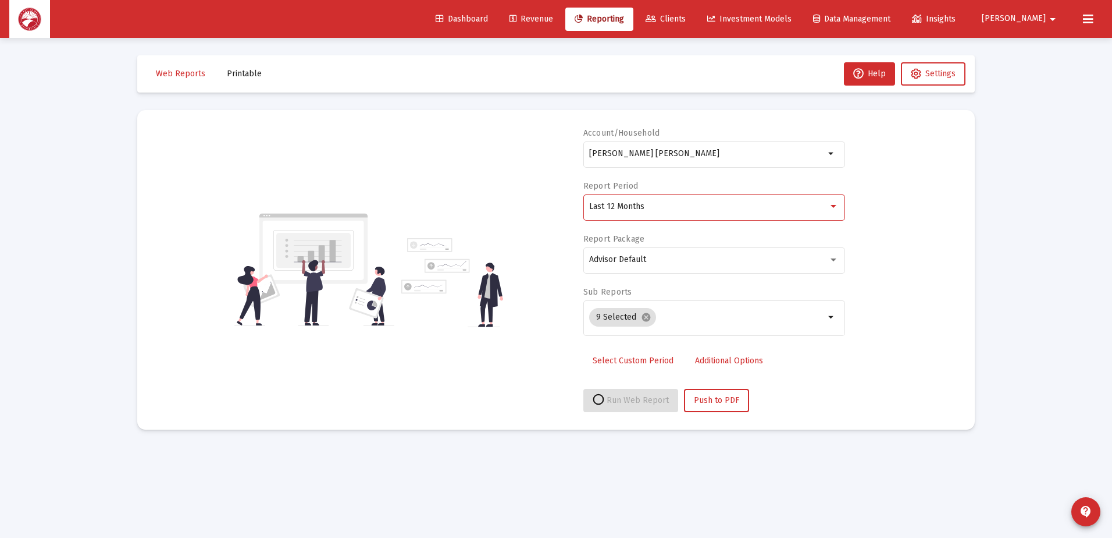
select select "View all"
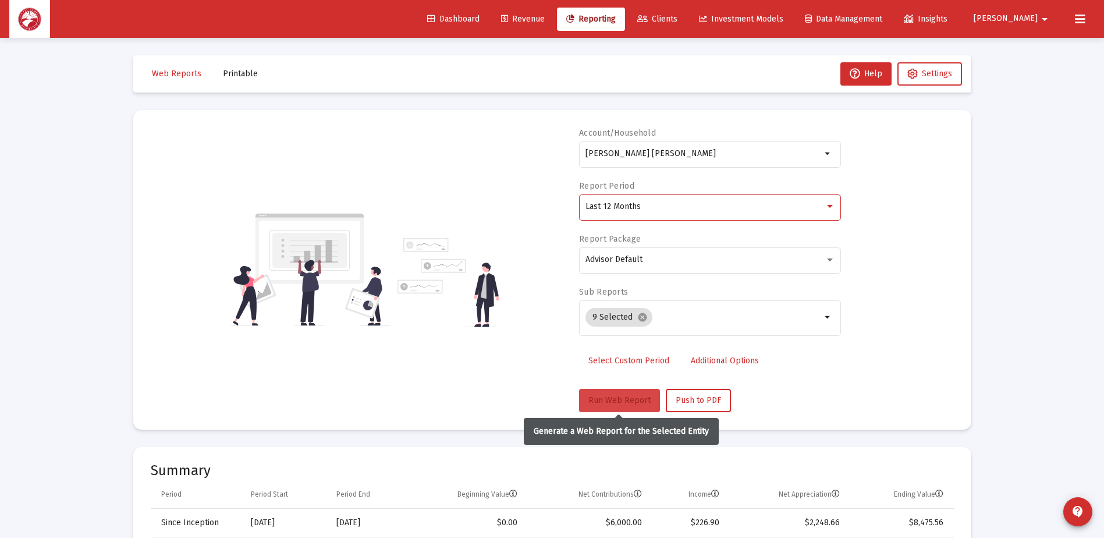
click at [623, 410] on button "Run Web Report" at bounding box center [619, 400] width 81 height 23
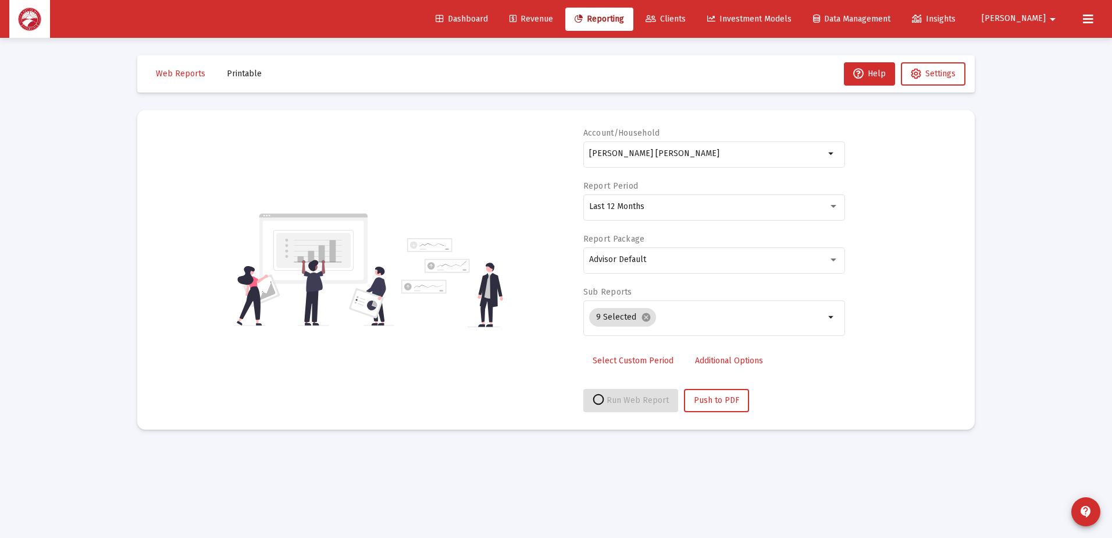
select select "View all"
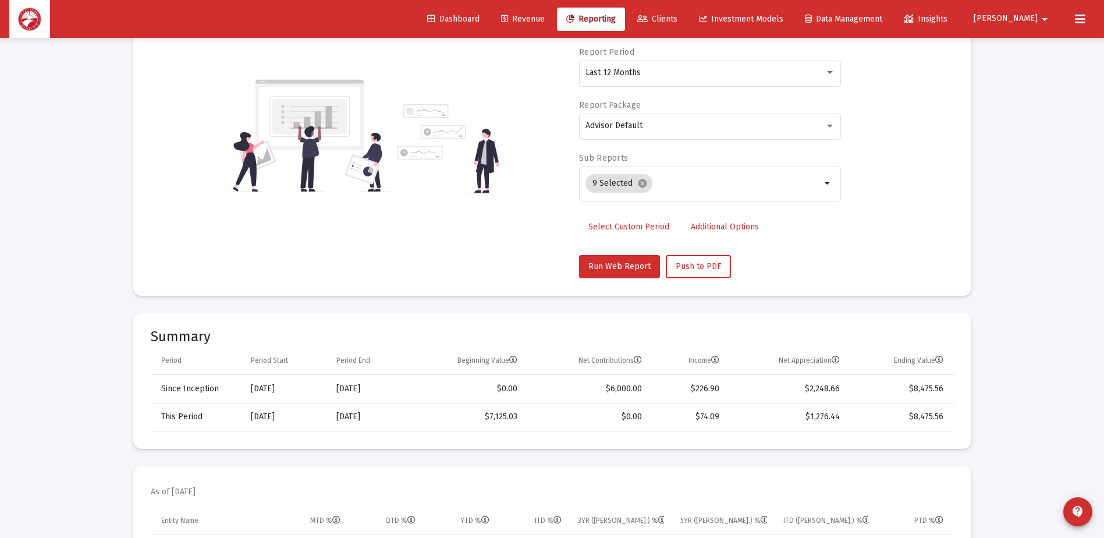
scroll to position [233, 0]
